Goal: Transaction & Acquisition: Purchase product/service

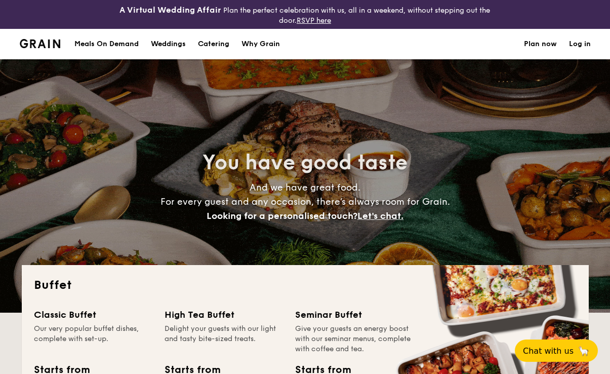
select select
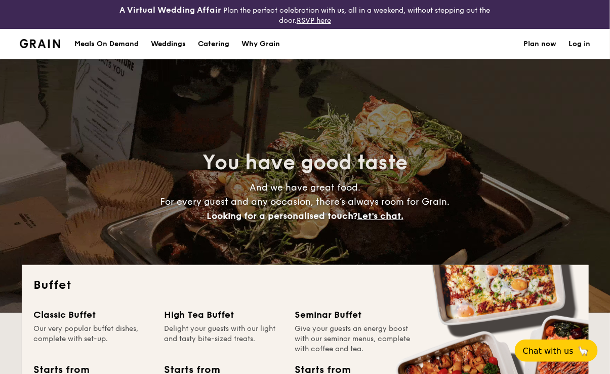
click at [117, 40] on div "Meals On Demand" at bounding box center [106, 44] width 64 height 30
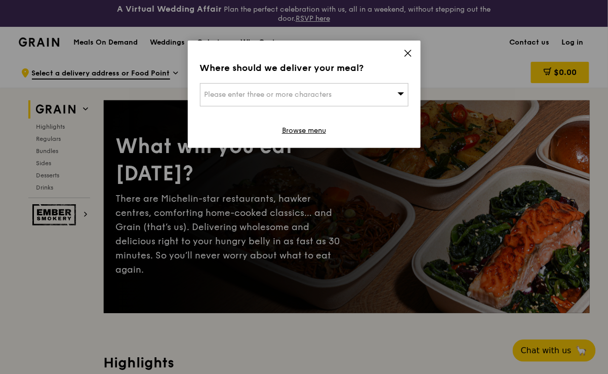
click at [386, 91] on div "Please enter three or more characters" at bounding box center [304, 94] width 209 height 23
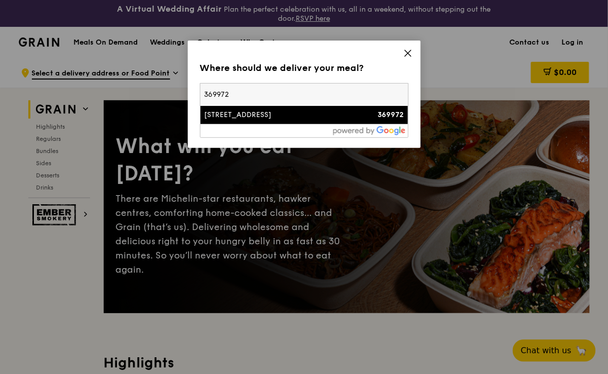
type input "369972"
click at [324, 118] on div "5 Burn Road" at bounding box center [280, 115] width 150 height 10
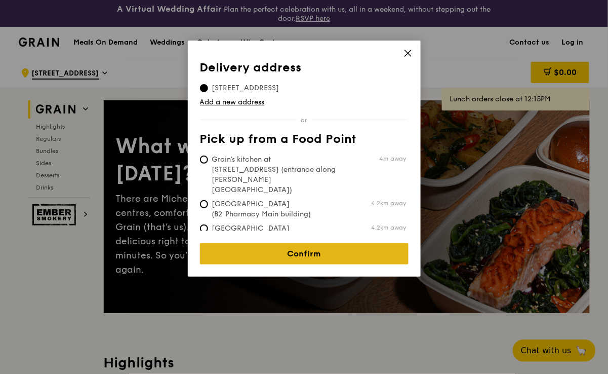
click at [279, 245] on link "Confirm" at bounding box center [304, 253] width 209 height 21
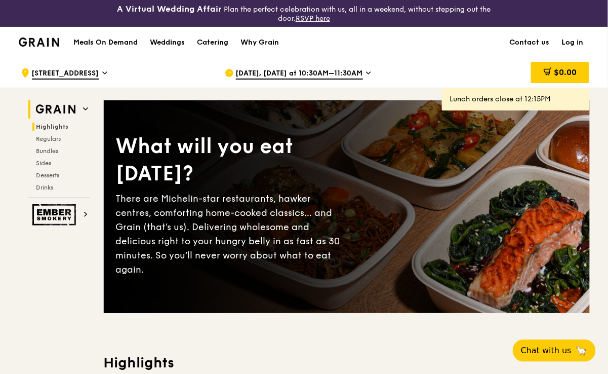
click at [62, 127] on span "Highlights" at bounding box center [52, 126] width 32 height 7
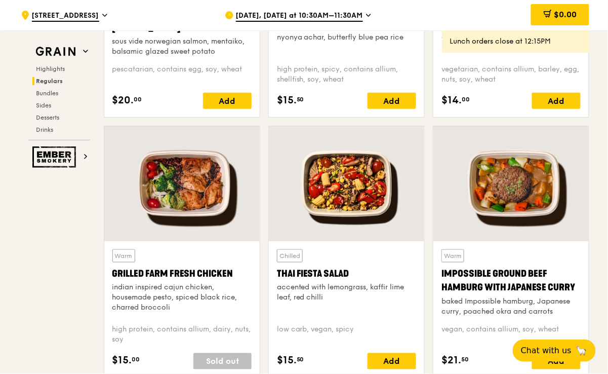
scroll to position [1086, 0]
